Goal: Task Accomplishment & Management: Manage account settings

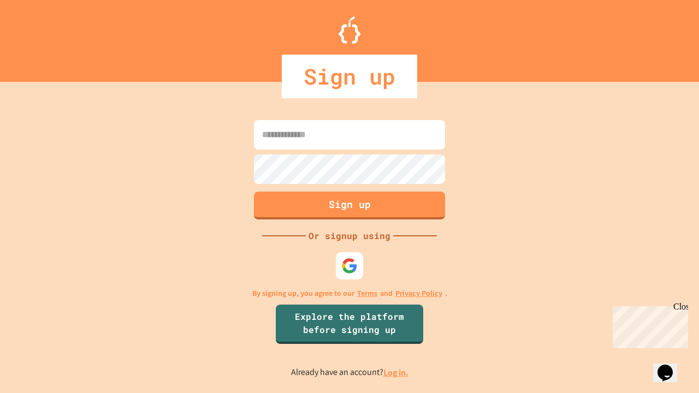
click at [397, 373] on link "Log in." at bounding box center [395, 372] width 25 height 11
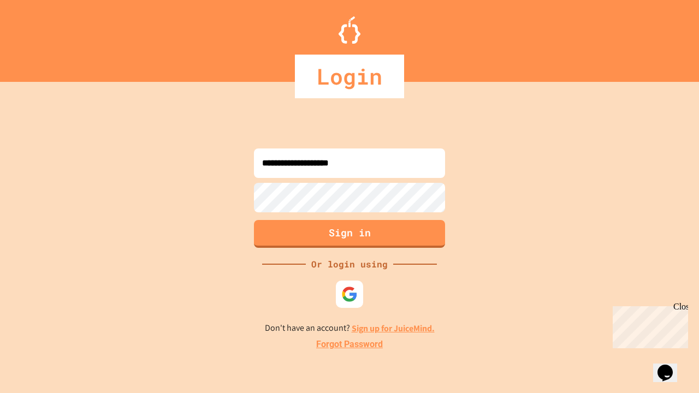
type input "**********"
